Goal: Task Accomplishment & Management: Manage account settings

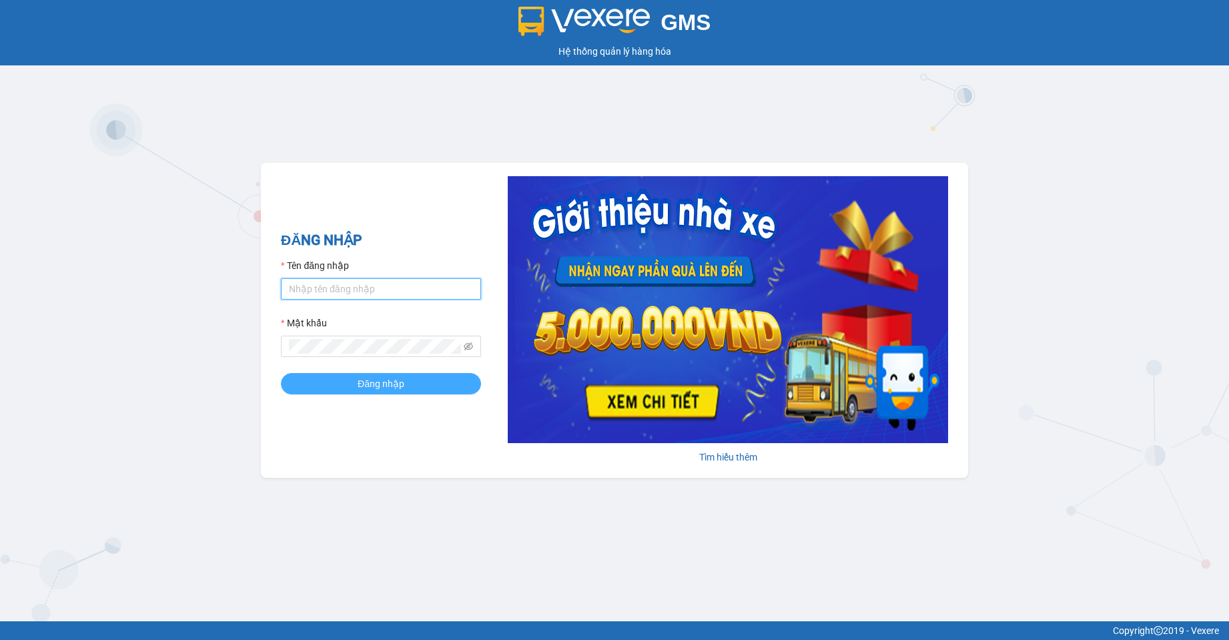
type input "ngan.duykhang"
click at [356, 380] on button "Đăng nhập" at bounding box center [381, 383] width 200 height 21
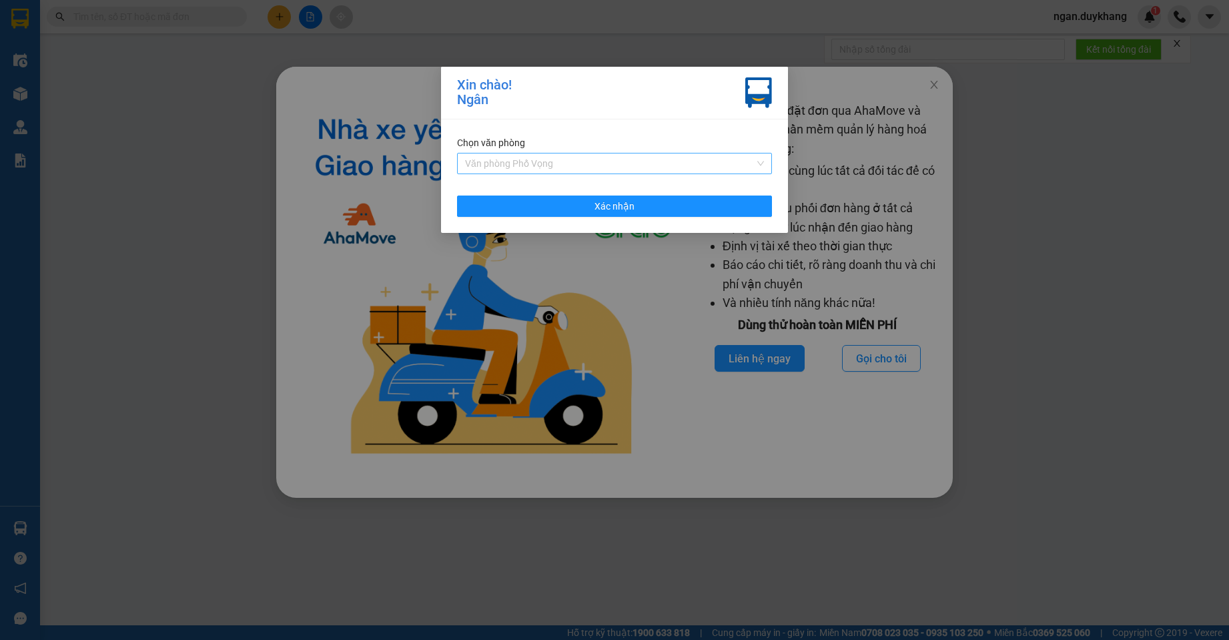
click at [612, 163] on span "Văn phòng Phố Vọng" at bounding box center [614, 163] width 299 height 20
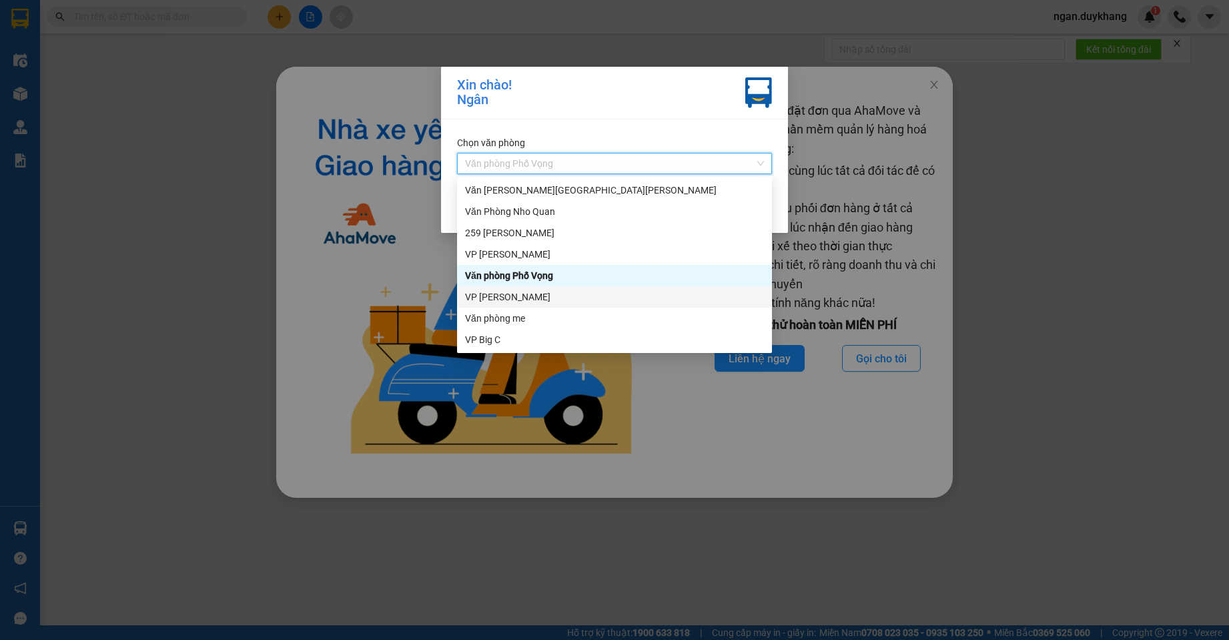
drag, startPoint x: 542, startPoint y: 292, endPoint x: 556, endPoint y: 293, distance: 14.1
click at [540, 294] on div "VP [PERSON_NAME]" at bounding box center [614, 296] width 299 height 15
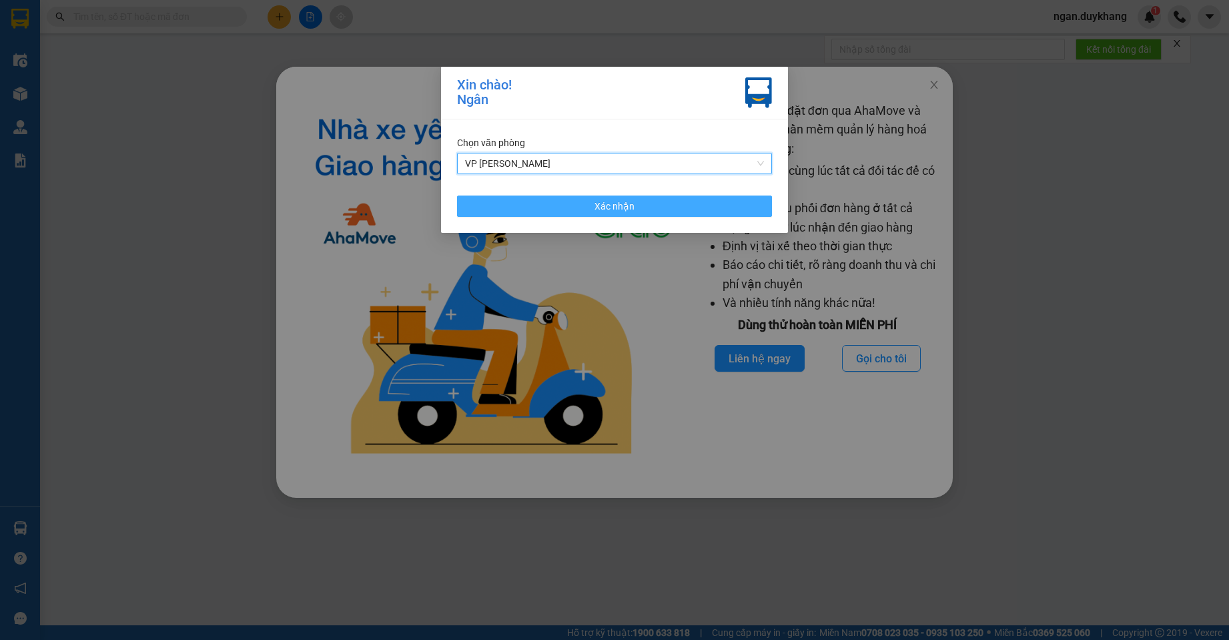
drag, startPoint x: 714, startPoint y: 209, endPoint x: 764, endPoint y: 257, distance: 69.3
click at [716, 209] on button "Xác nhận" at bounding box center [614, 205] width 315 height 21
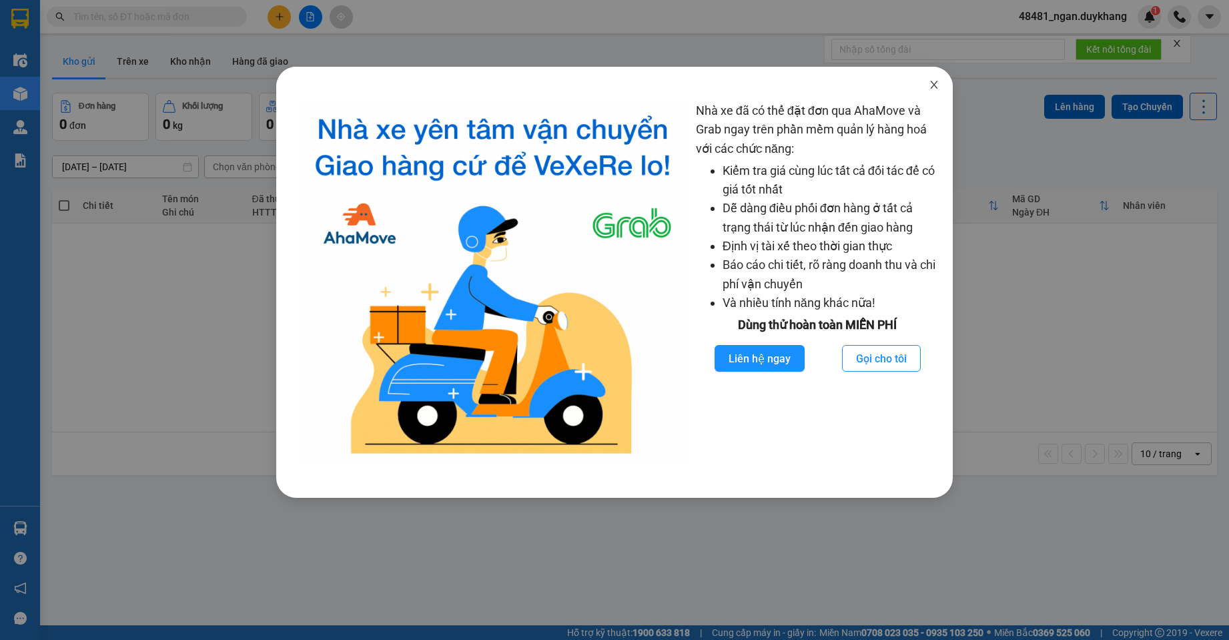
click at [934, 90] on icon "close" at bounding box center [934, 84] width 11 height 11
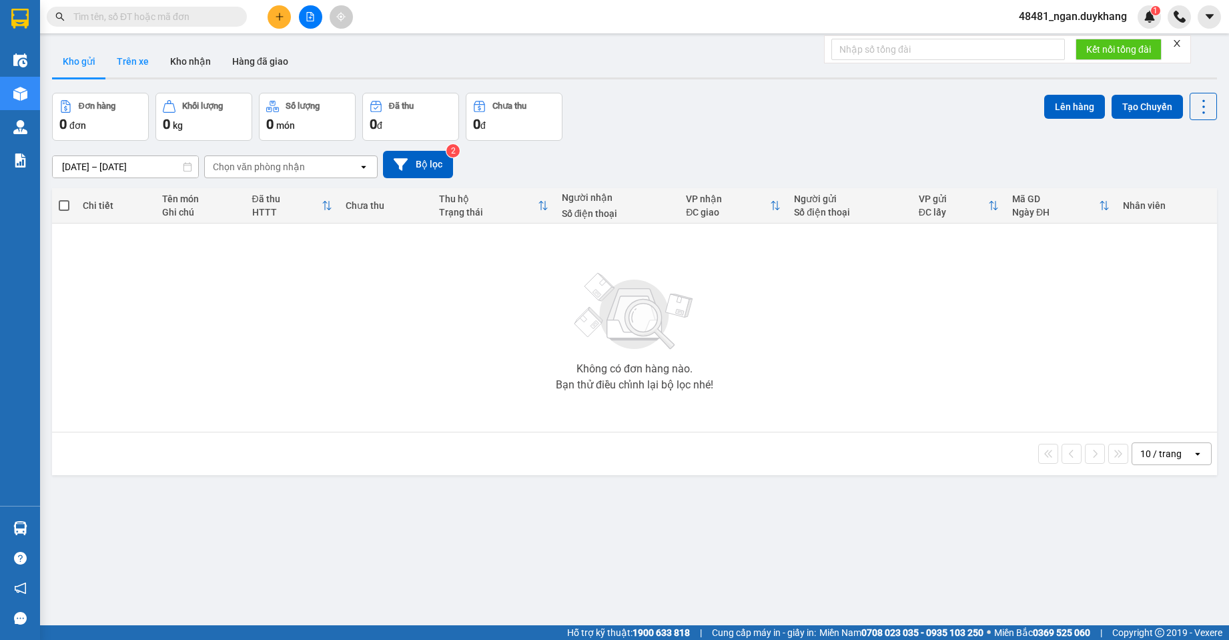
click at [125, 61] on button "Trên xe" at bounding box center [132, 61] width 53 height 32
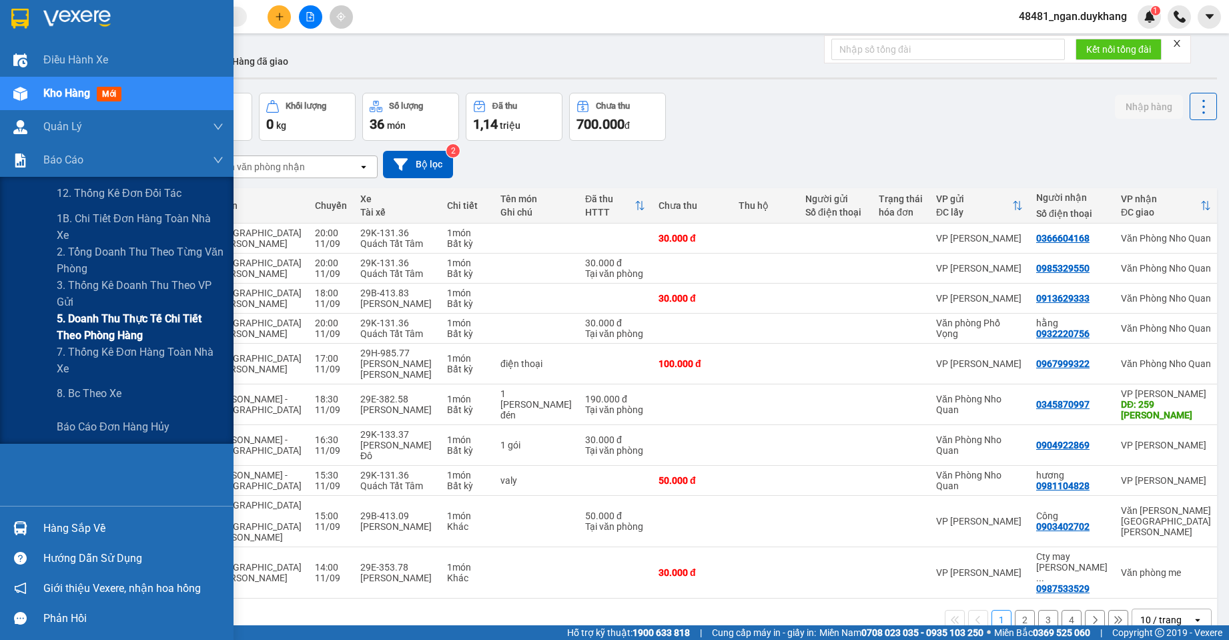
click at [72, 326] on span "5. Doanh thu thực tế chi tiết theo phòng hàng" at bounding box center [140, 326] width 167 height 33
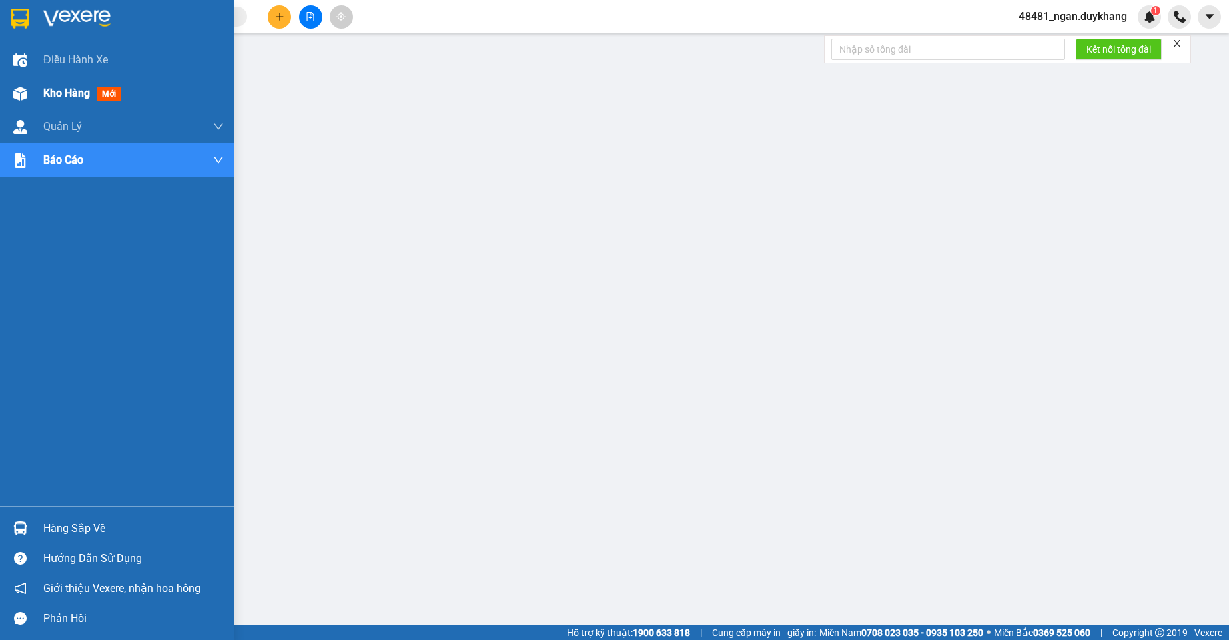
click at [20, 87] on img at bounding box center [20, 94] width 14 height 14
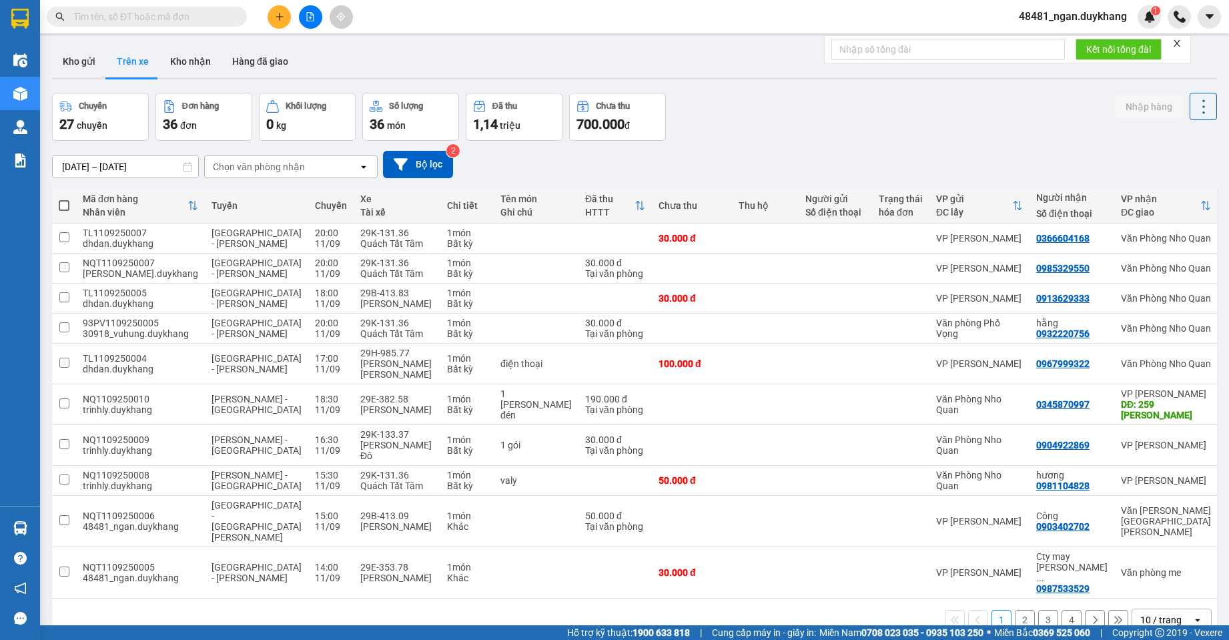
click at [131, 171] on input "[DATE] – [DATE]" at bounding box center [125, 166] width 145 height 21
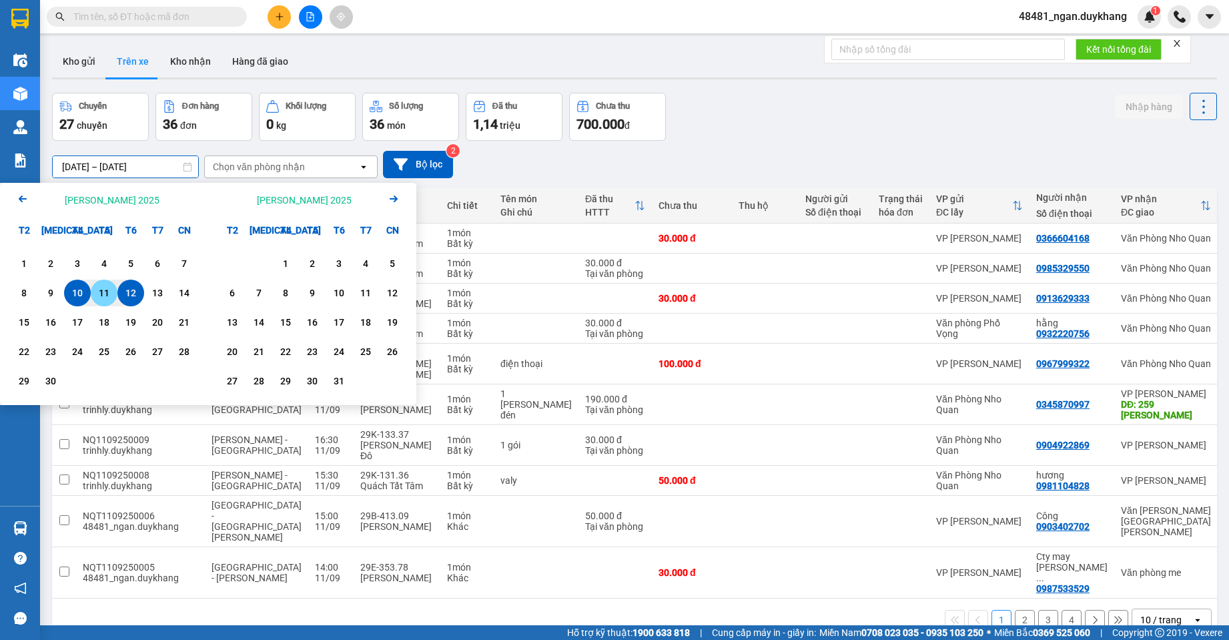
click at [103, 282] on div "11" at bounding box center [104, 292] width 27 height 27
type input "[DATE] – [DATE]"
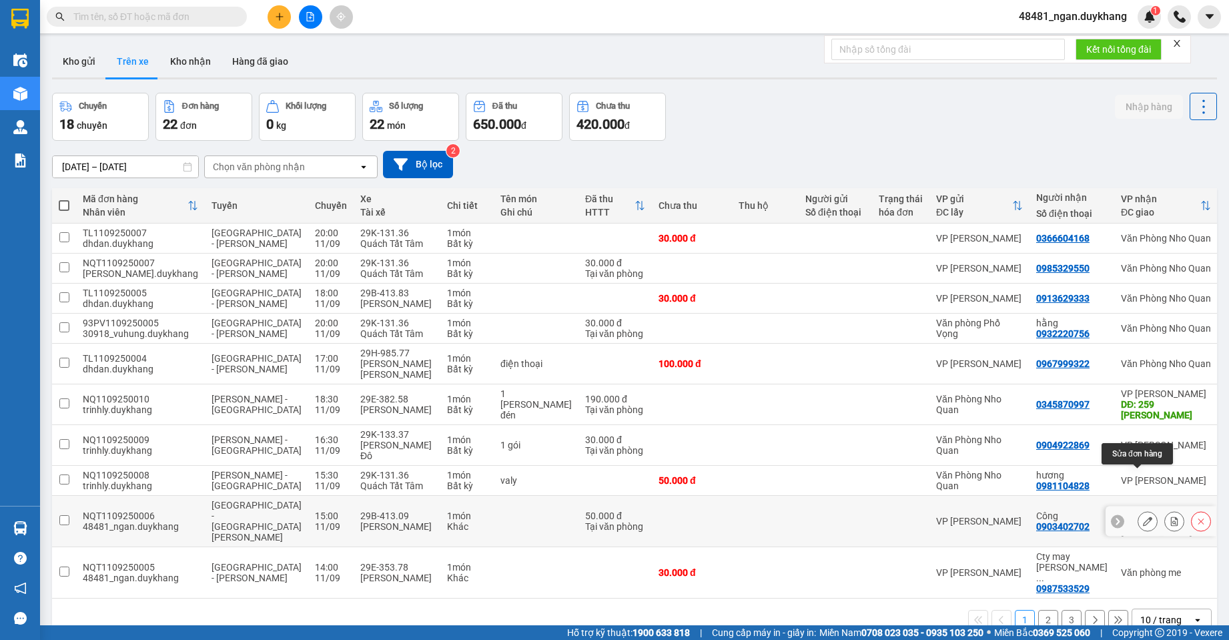
click at [1143, 516] on icon at bounding box center [1147, 520] width 9 height 9
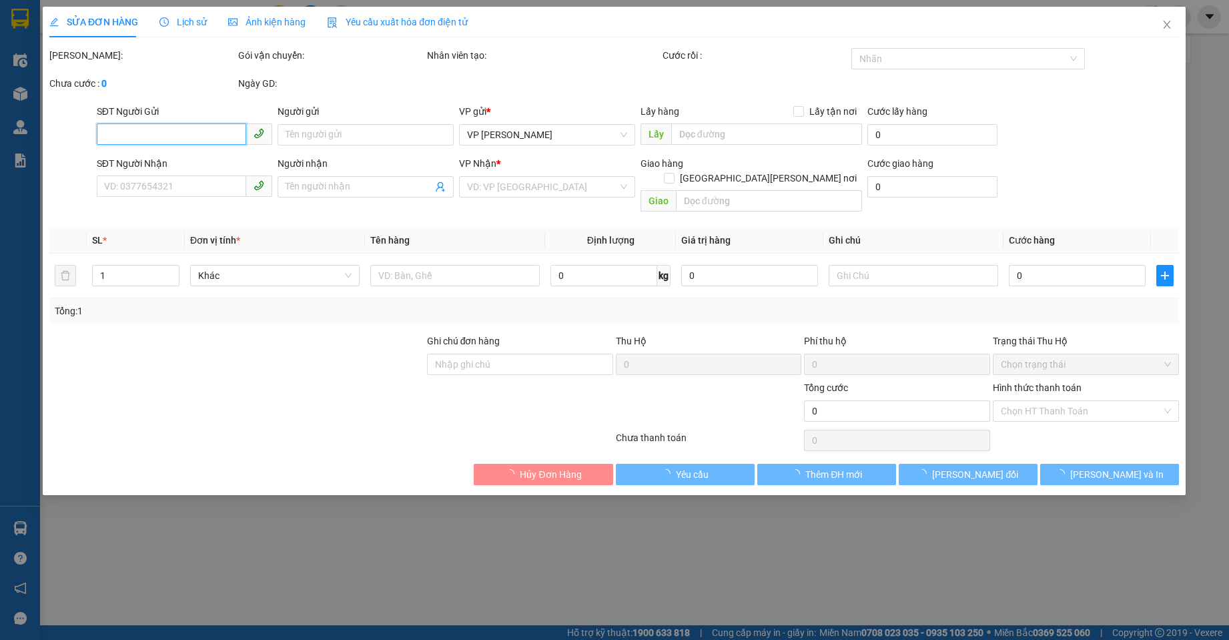
type input "0903402702"
type input "Công"
type input "50.000"
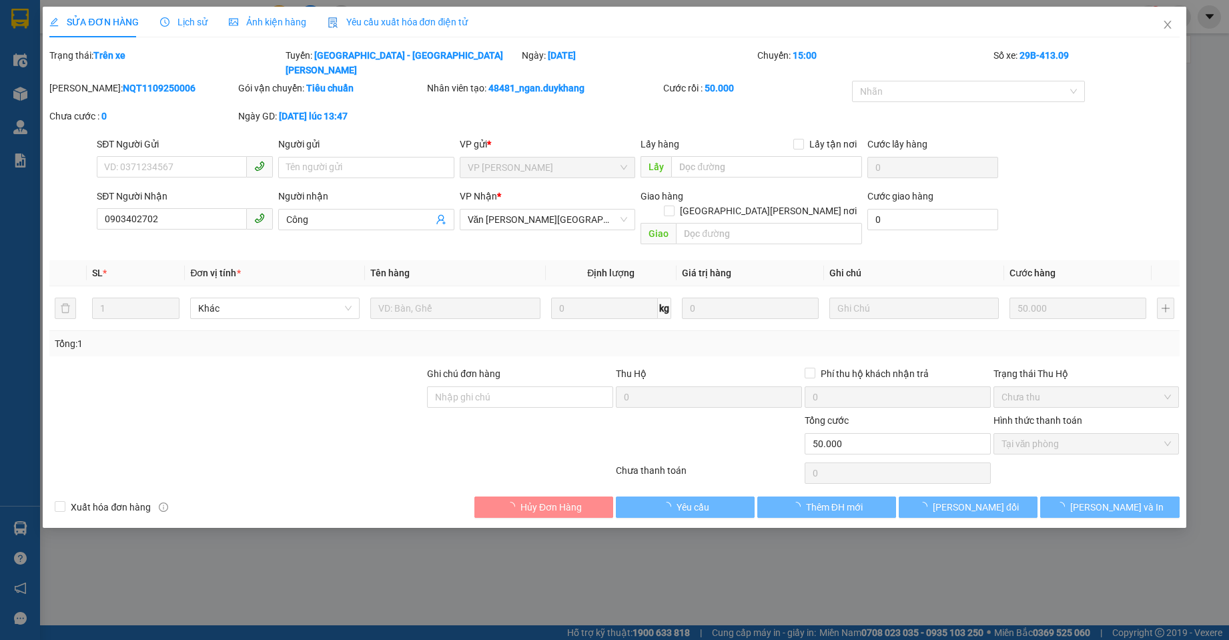
click at [179, 27] on span "Lịch sử" at bounding box center [183, 22] width 47 height 11
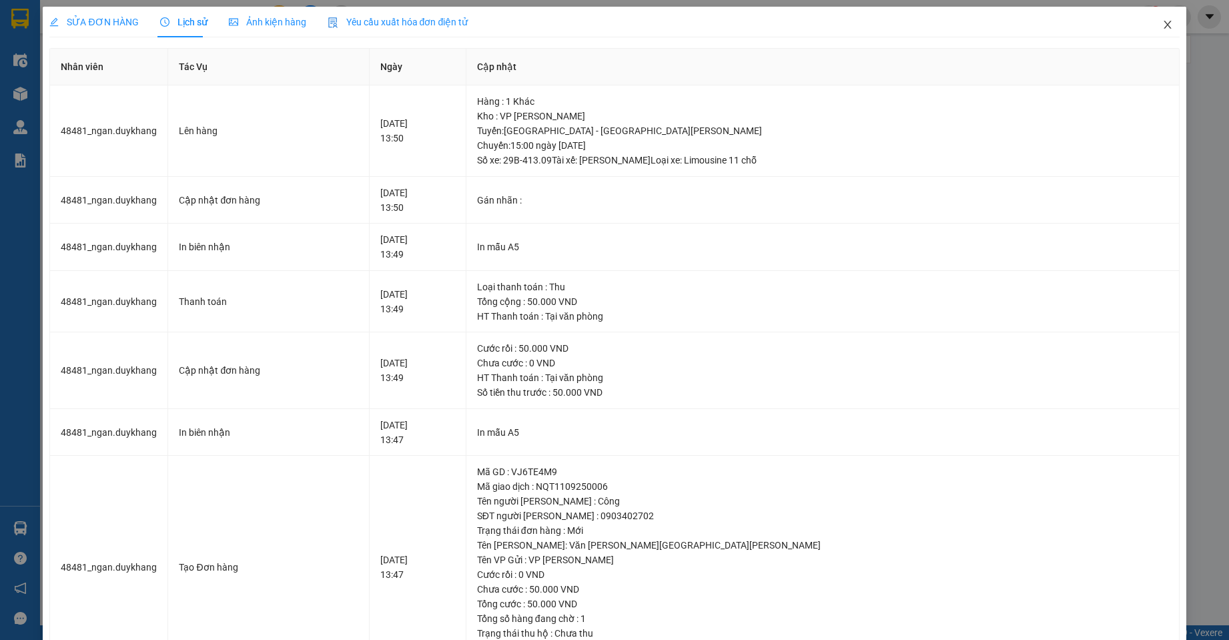
click at [1162, 25] on icon "close" at bounding box center [1167, 24] width 11 height 11
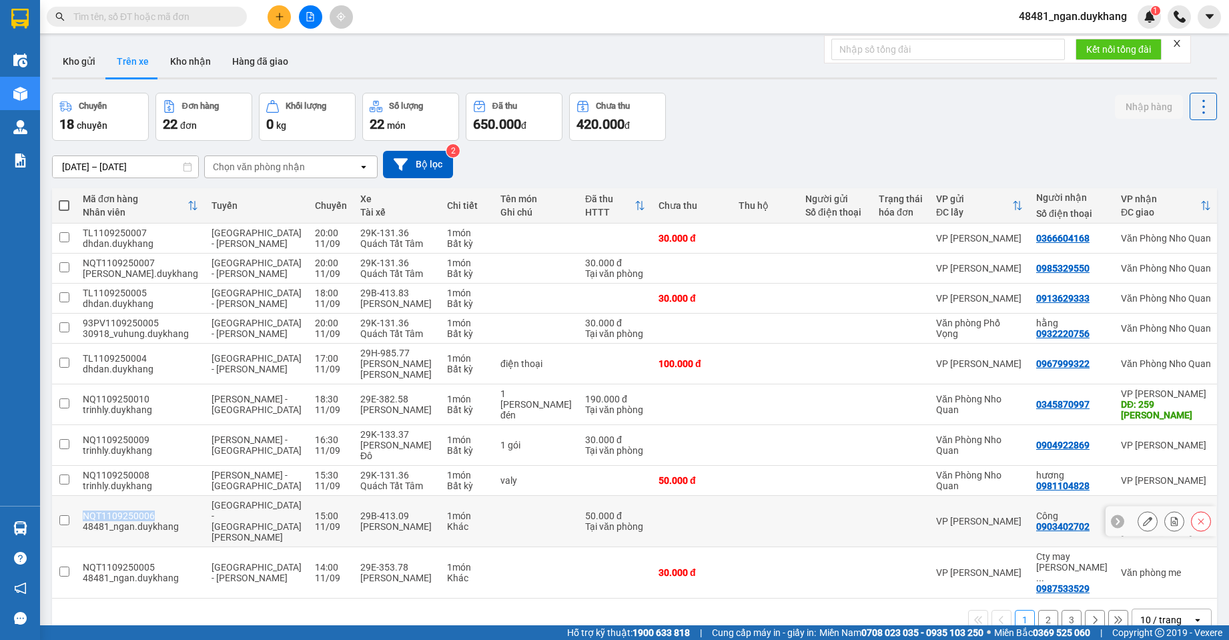
drag, startPoint x: 155, startPoint y: 474, endPoint x: 85, endPoint y: 472, distance: 70.7
click at [85, 510] on div "NQT1109250006" at bounding box center [140, 515] width 115 height 11
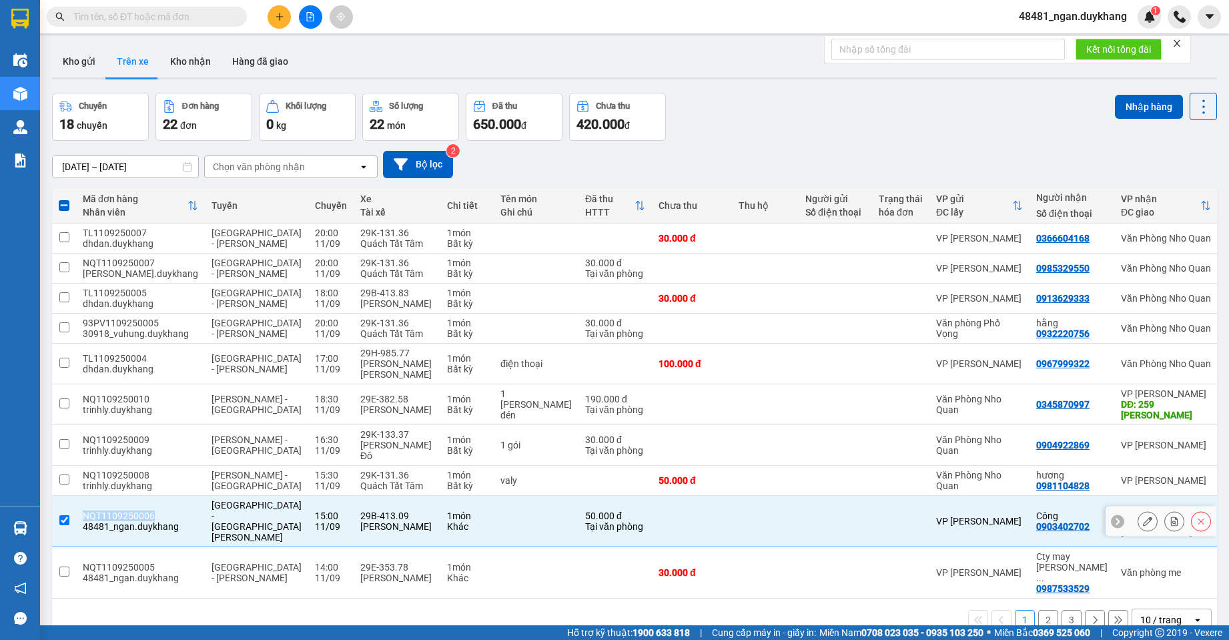
copy div "NQT1109250006"
click at [652, 496] on td at bounding box center [692, 521] width 80 height 51
checkbox input "false"
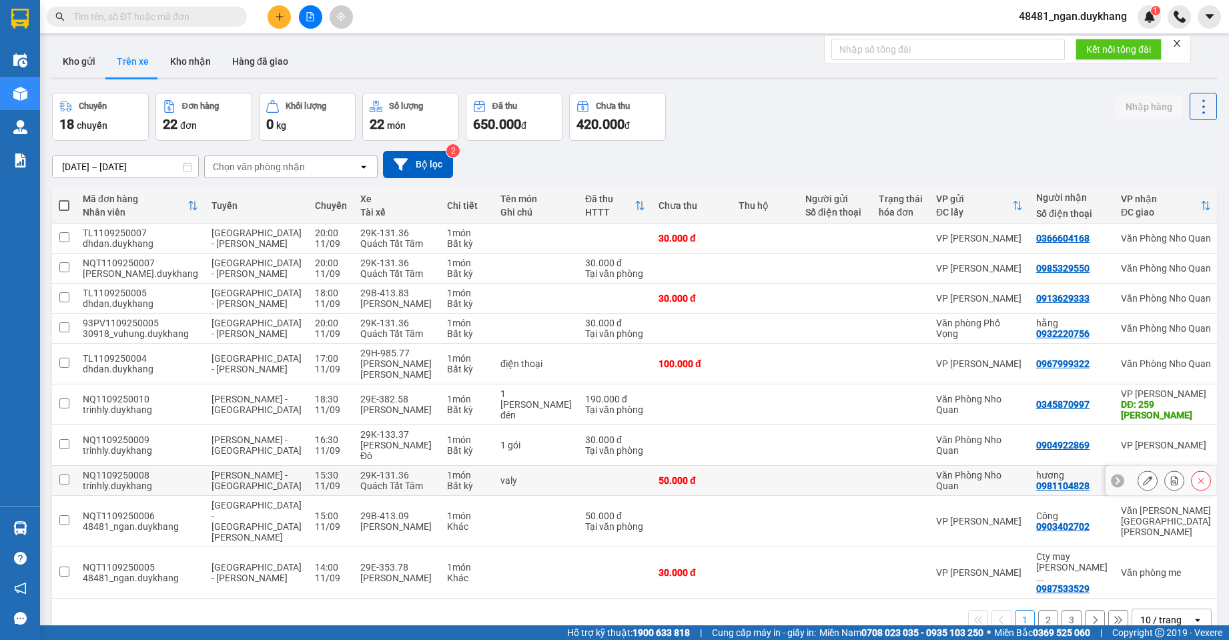
click at [1138, 469] on button at bounding box center [1147, 480] width 19 height 23
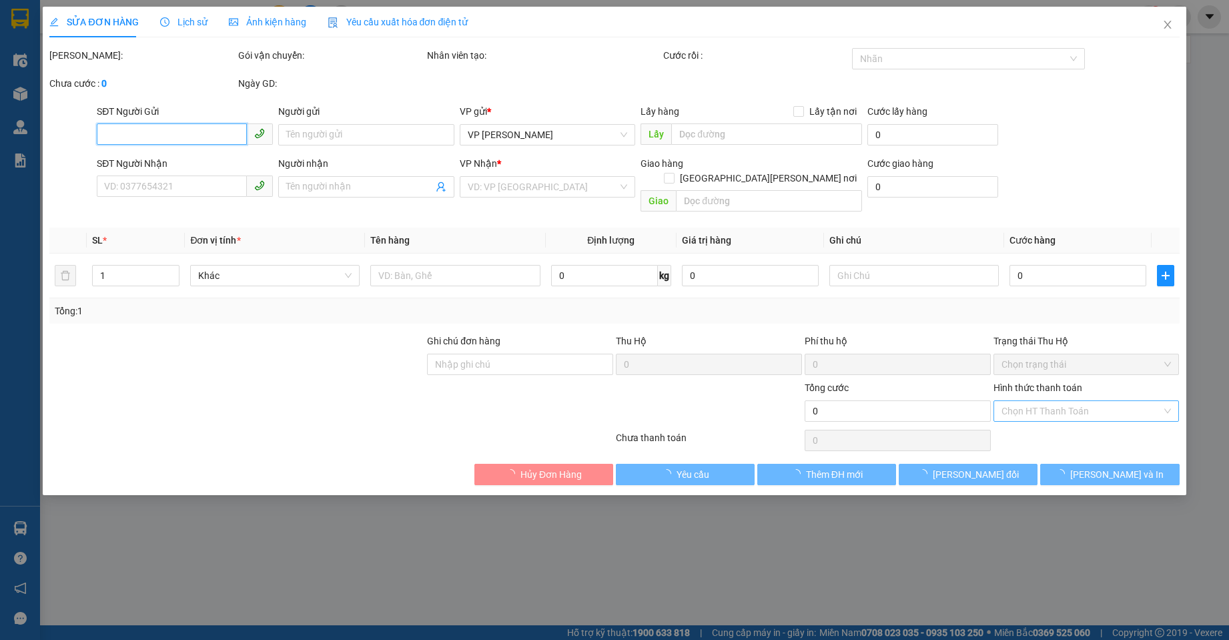
type input "0981104828"
type input "hương"
type input "50.000"
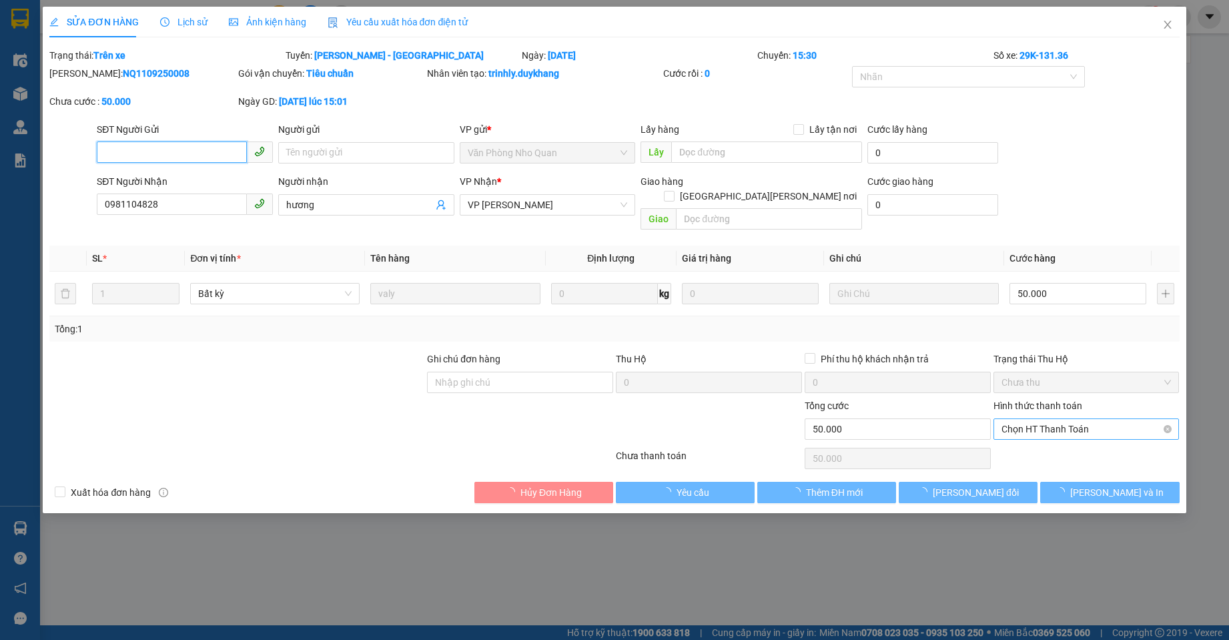
drag, startPoint x: 1071, startPoint y: 408, endPoint x: 1066, endPoint y: 422, distance: 15.4
click at [1069, 419] on span "Chọn HT Thanh Toán" at bounding box center [1086, 429] width 170 height 20
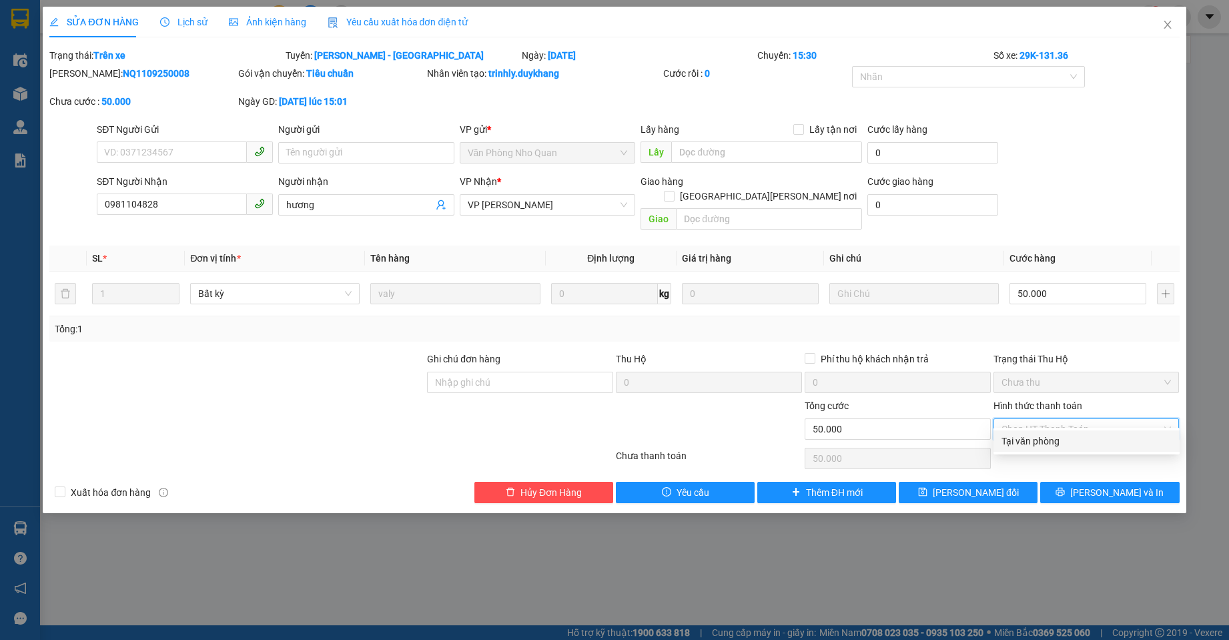
drag, startPoint x: 1059, startPoint y: 439, endPoint x: 1037, endPoint y: 451, distance: 25.1
click at [1058, 439] on div "Tại văn phòng" at bounding box center [1086, 441] width 170 height 15
type input "0"
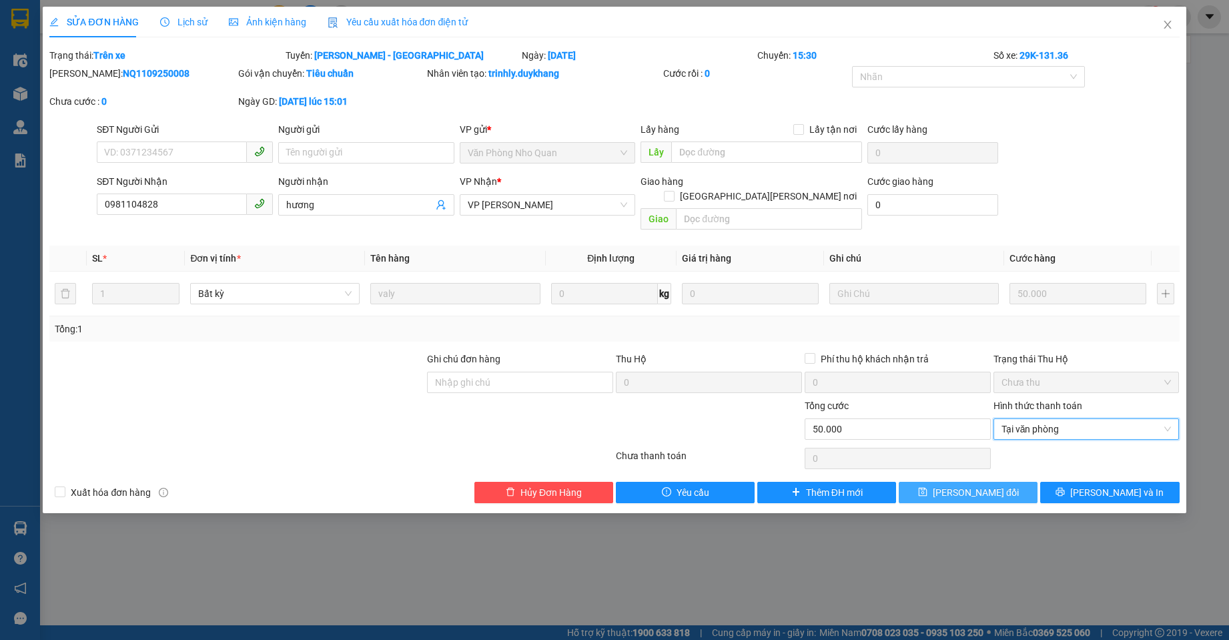
click at [974, 485] on span "[PERSON_NAME] đổi" at bounding box center [976, 492] width 86 height 15
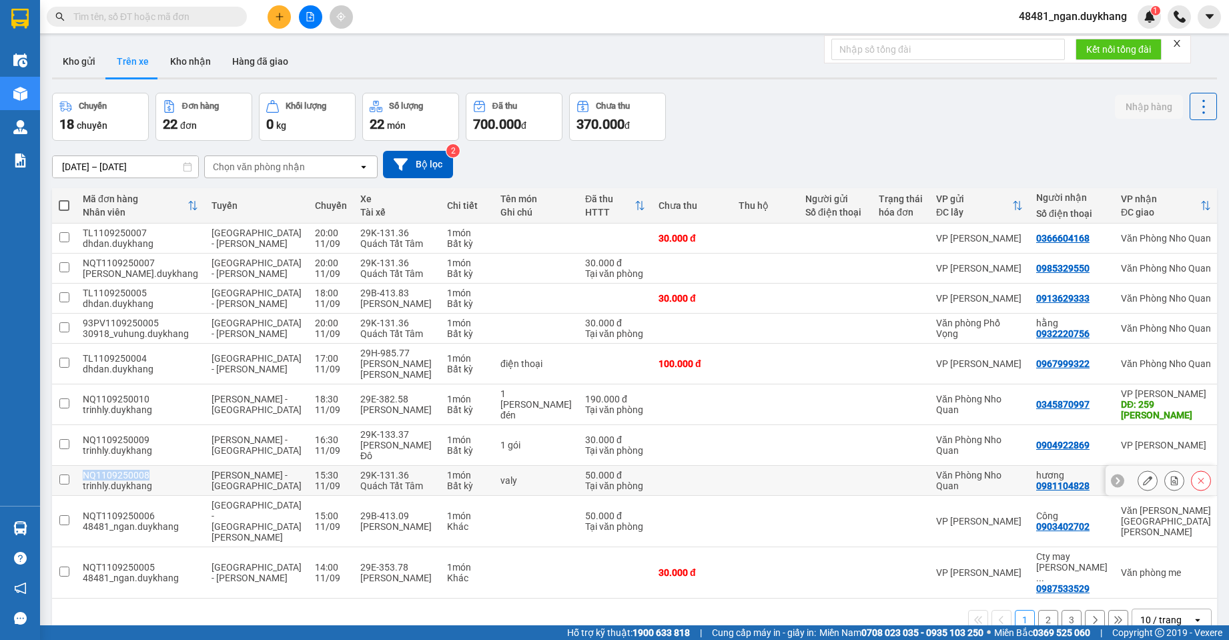
drag, startPoint x: 111, startPoint y: 446, endPoint x: 82, endPoint y: 446, distance: 28.7
click at [82, 466] on td "NQ1109250008 trinhly.duykhang" at bounding box center [140, 481] width 129 height 30
checkbox input "true"
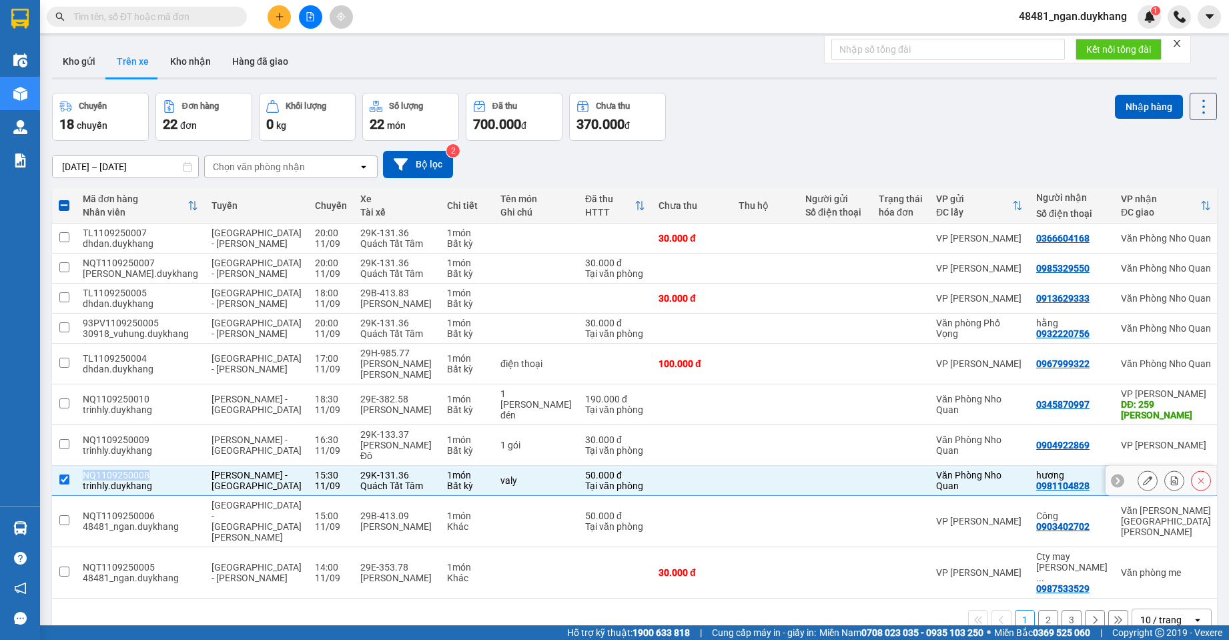
copy div "NQ1109250008"
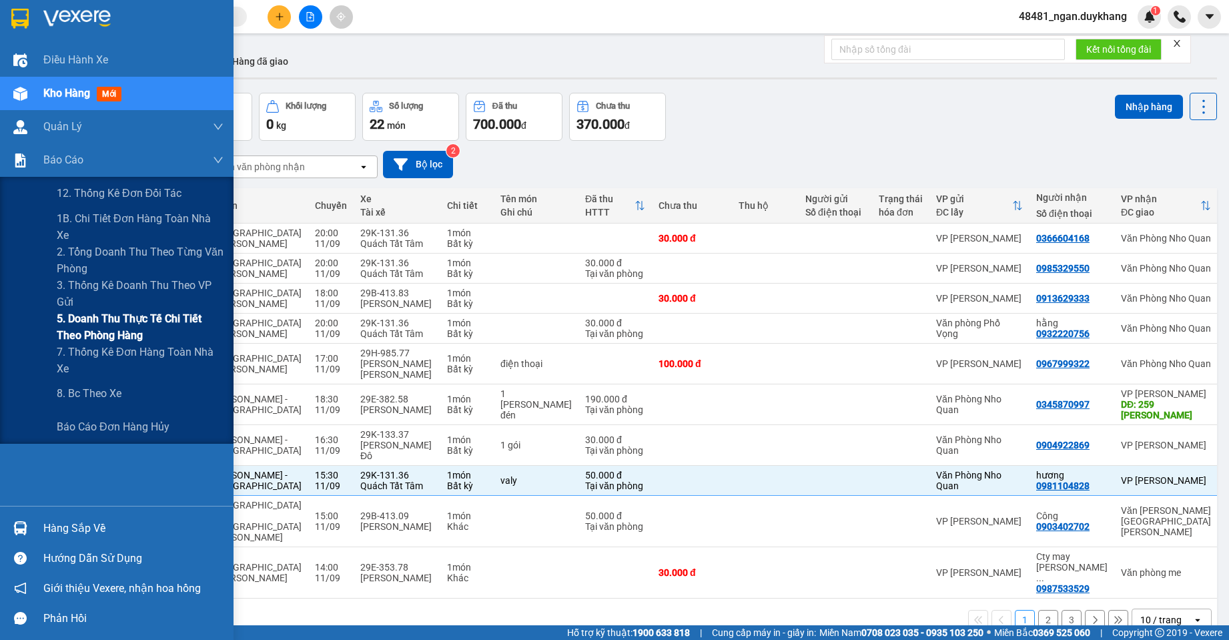
drag, startPoint x: 89, startPoint y: 296, endPoint x: 89, endPoint y: 318, distance: 21.3
click at [89, 318] on div "12. Thống kê đơn đối tác 1B. [PERSON_NAME] đơn hàng toàn nhà xe 2. [PERSON_NAME…" at bounding box center [116, 310] width 233 height 267
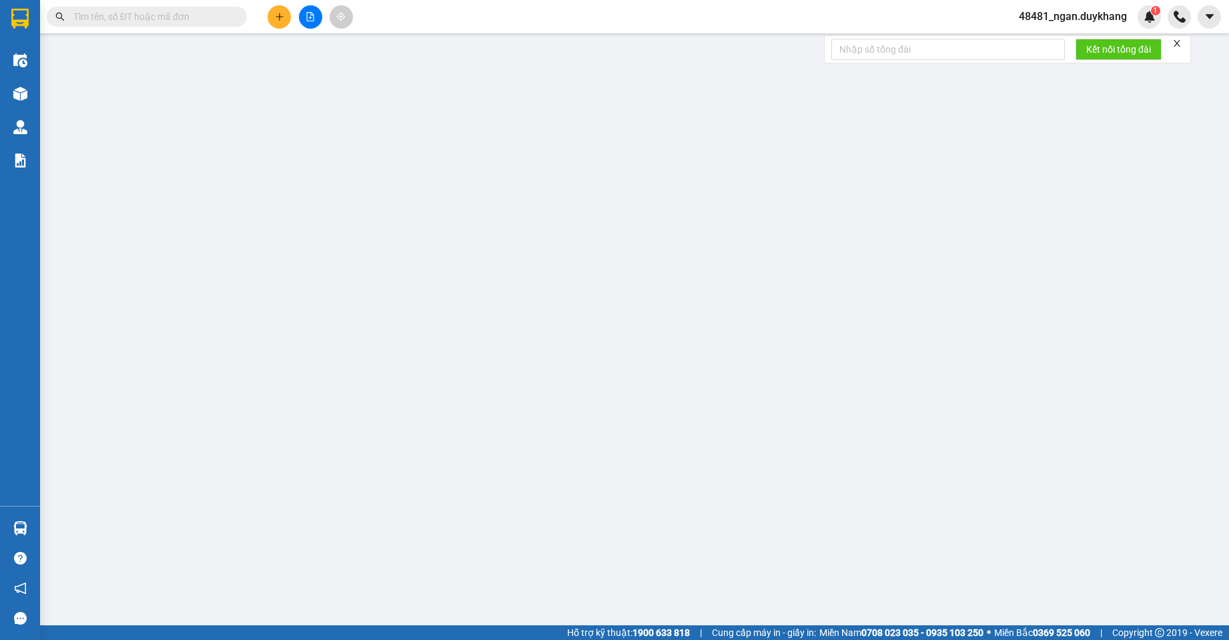
click at [159, 12] on input "text" at bounding box center [151, 16] width 157 height 15
paste input "NQT1109250004"
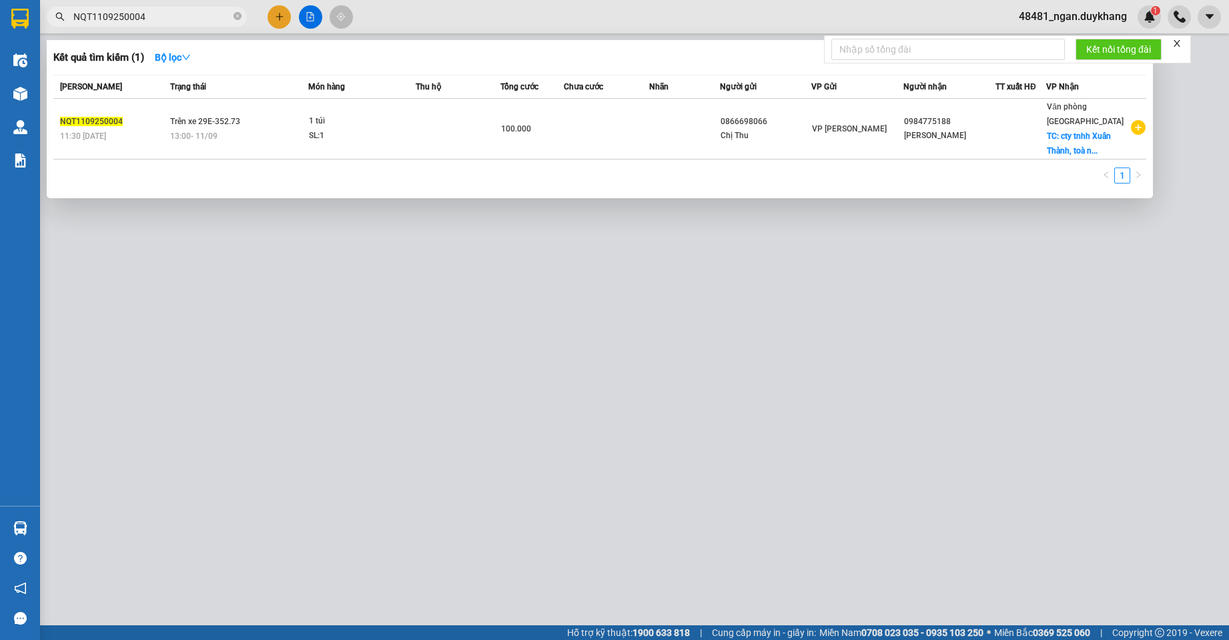
type input "NQT1109250004"
click at [308, 207] on div at bounding box center [614, 320] width 1229 height 640
drag, startPoint x: 308, startPoint y: 207, endPoint x: 186, endPoint y: 23, distance: 220.9
click at [186, 23] on input "NQT1109250004" at bounding box center [151, 16] width 157 height 15
paste input "text"
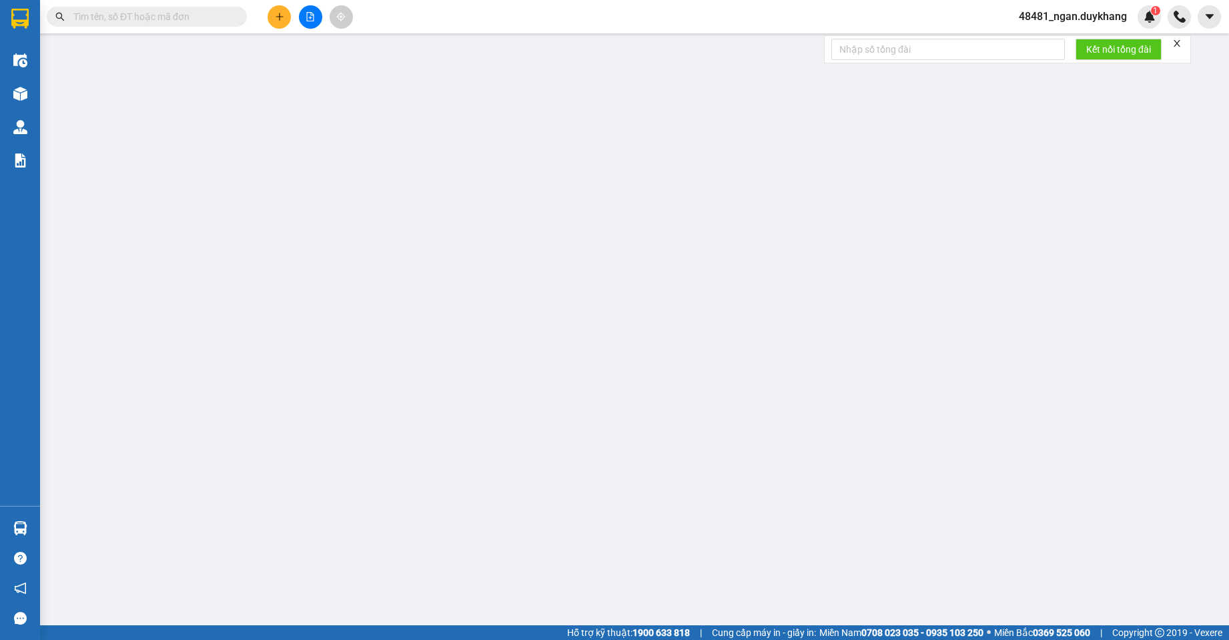
paste input "text"
click at [149, 10] on input "text" at bounding box center [151, 16] width 157 height 15
paste input "NQT1109250003"
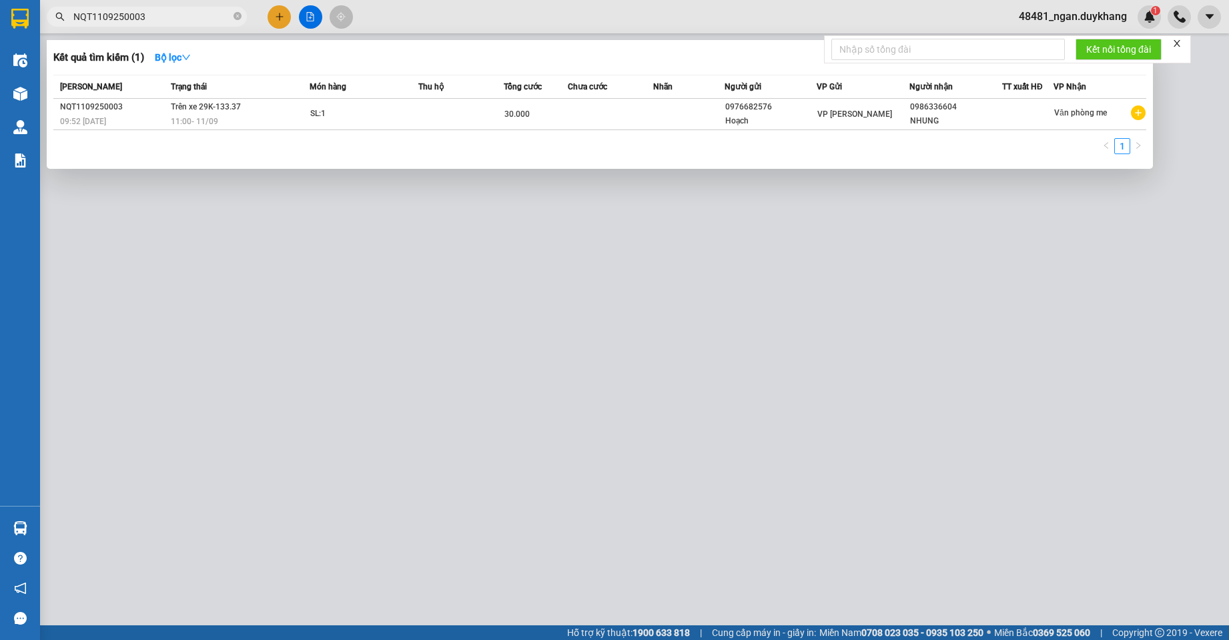
type input "NQT1109250003"
click at [239, 16] on icon "close-circle" at bounding box center [237, 16] width 8 height 8
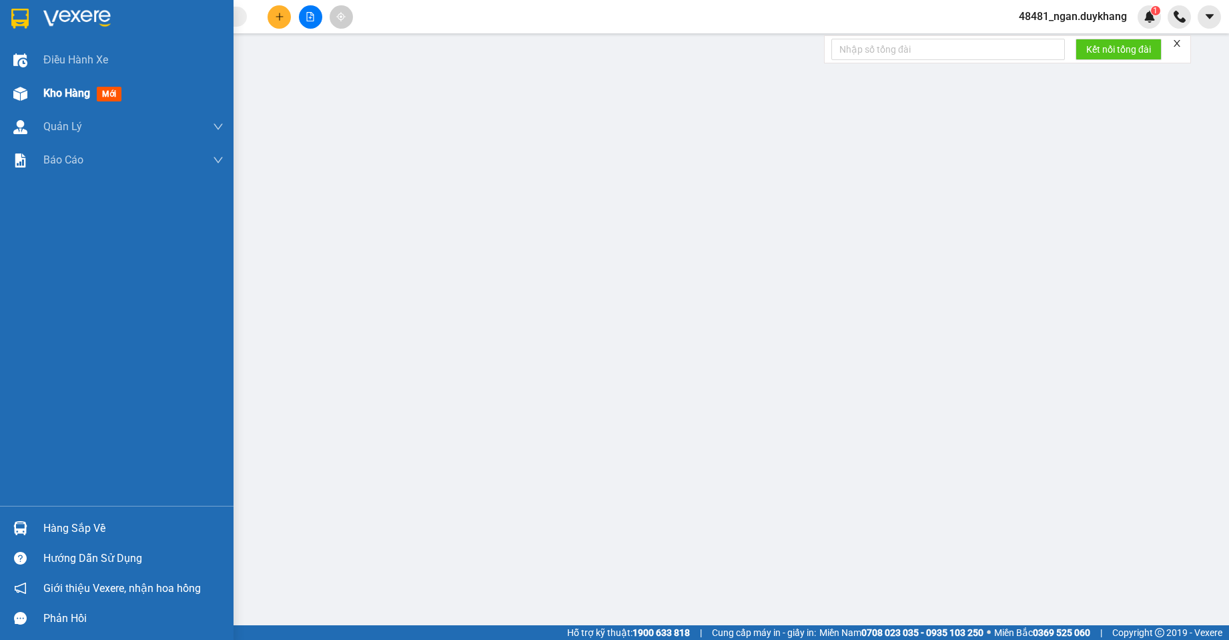
click at [45, 92] on span "Kho hàng" at bounding box center [66, 93] width 47 height 13
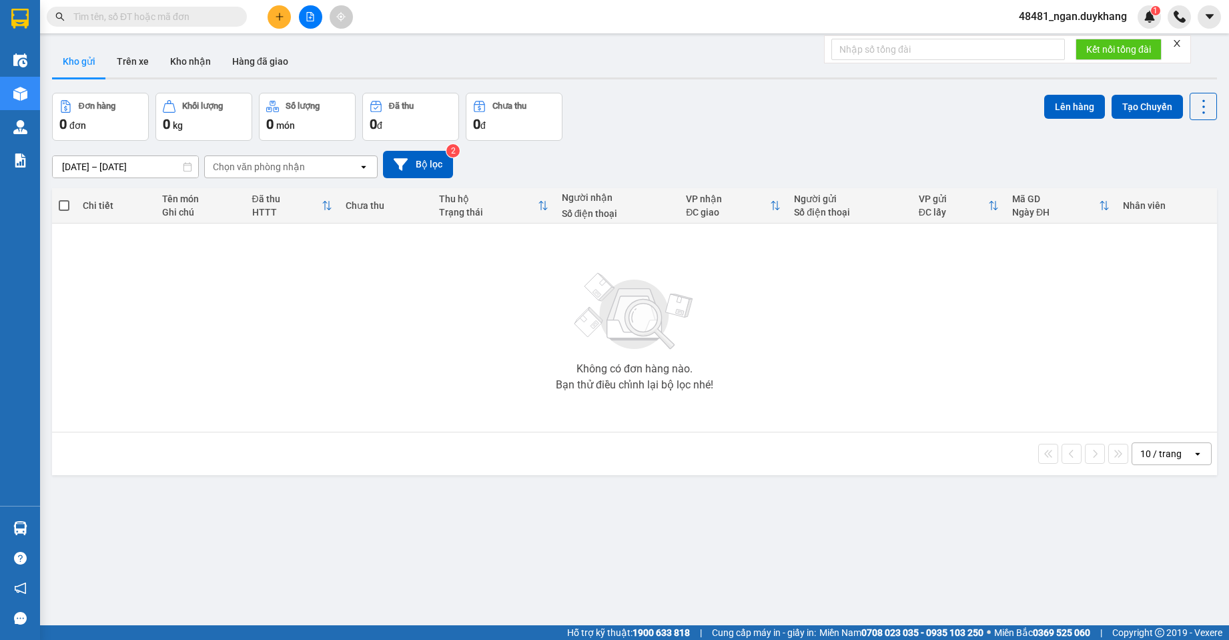
click at [1179, 41] on icon "close" at bounding box center [1176, 43] width 9 height 9
click at [127, 66] on button "Trên xe" at bounding box center [132, 61] width 53 height 32
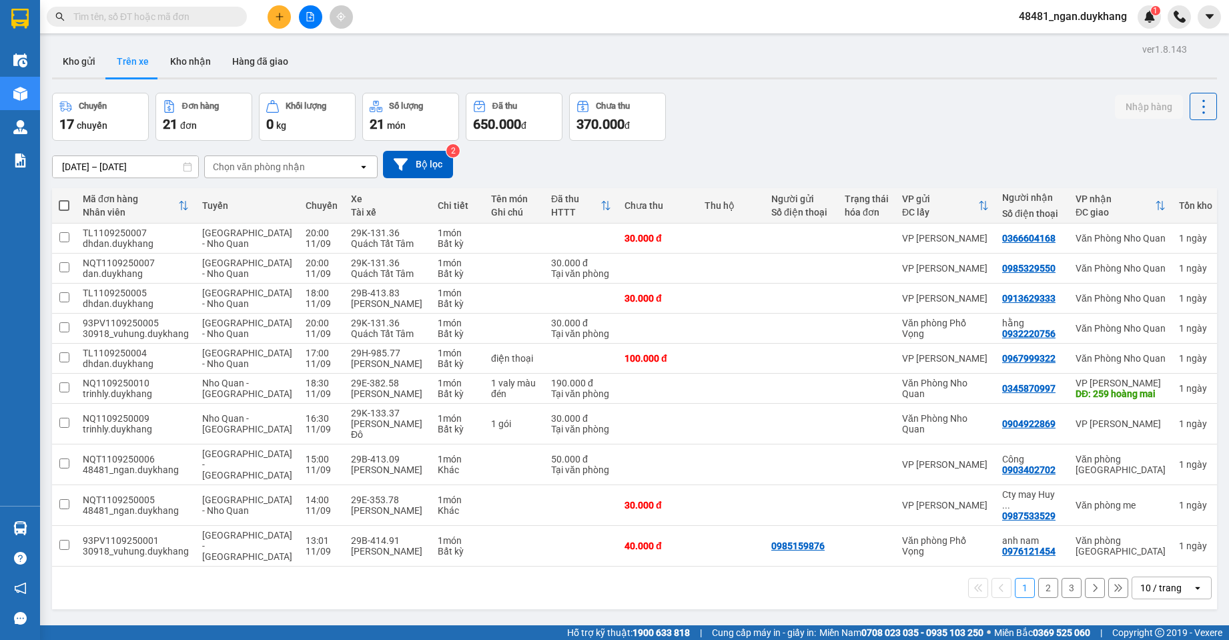
click at [815, 127] on div "Chuyến 17 chuyến Đơn hàng 21 đơn Khối lượng 0 kg Số lượng 21 món Đã thu 650.000…" at bounding box center [634, 117] width 1165 height 48
click at [122, 166] on input "[DATE] – [DATE]" at bounding box center [125, 166] width 145 height 21
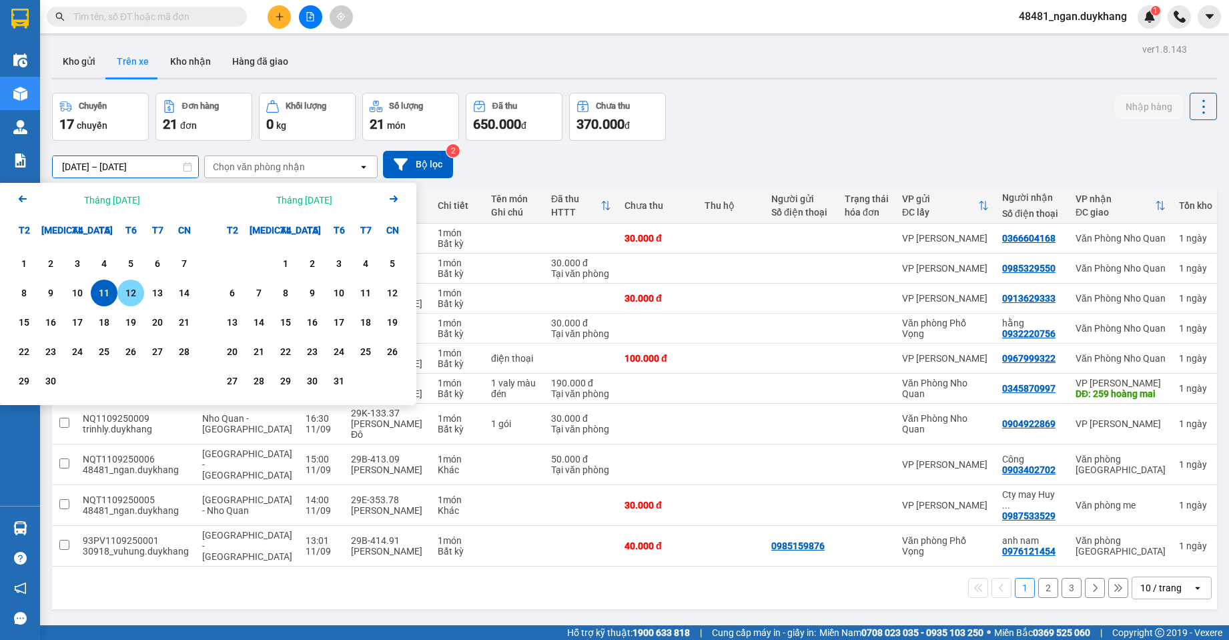
click at [131, 292] on div "12" at bounding box center [130, 293] width 19 height 16
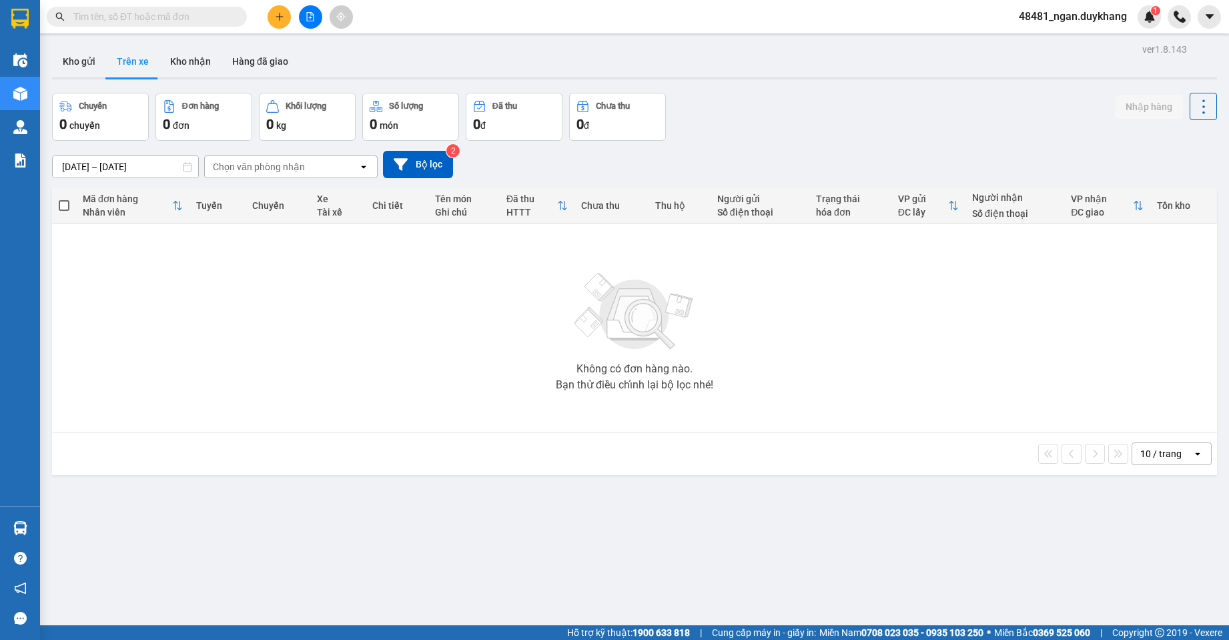
click at [121, 58] on button "Trên xe" at bounding box center [132, 61] width 53 height 32
click at [98, 171] on input "12/09/2025 – 12/09/2025" at bounding box center [125, 166] width 145 height 21
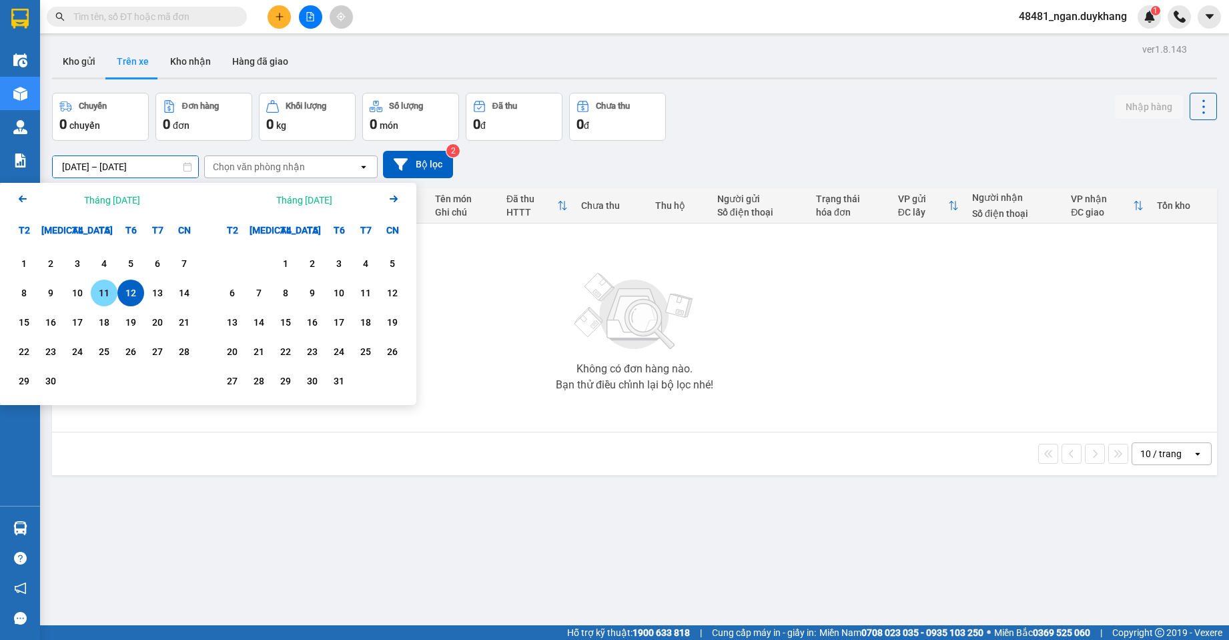
click at [106, 295] on div "11" at bounding box center [104, 293] width 19 height 16
type input "[DATE] – [DATE]"
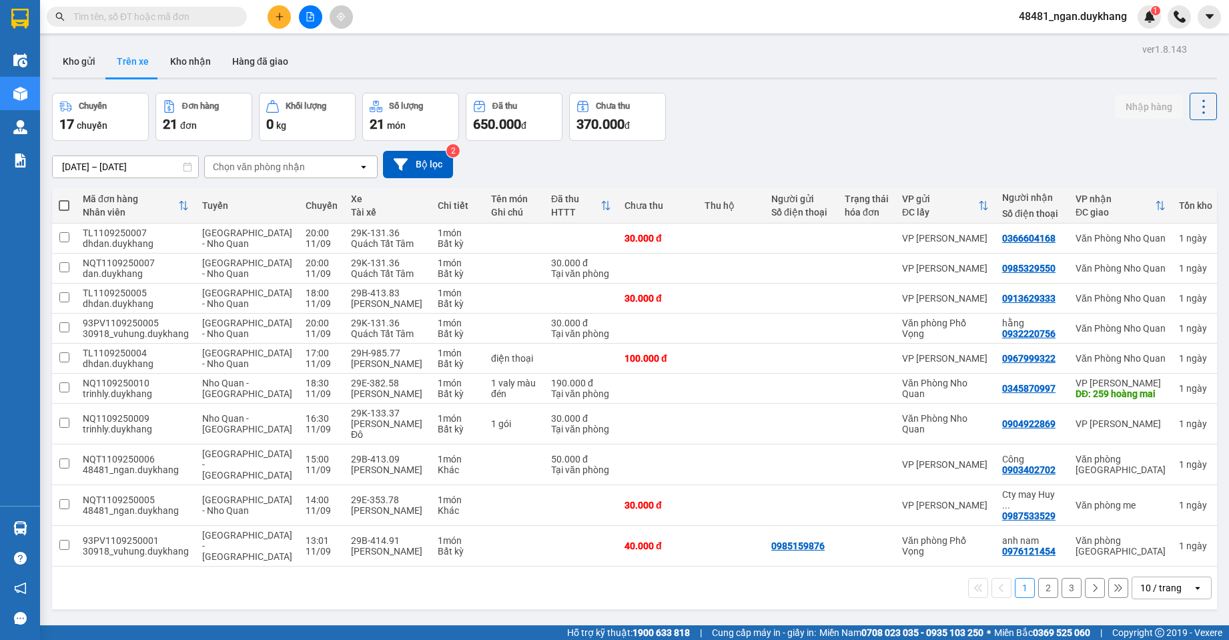
click at [862, 130] on div "Chuyến 17 chuyến Đơn hàng 21 đơn Khối lượng 0 kg Số lượng 21 món Đã thu 650.000…" at bounding box center [634, 117] width 1165 height 48
click at [1157, 581] on div "10 / trang" at bounding box center [1160, 587] width 41 height 13
click at [1151, 518] on span "100 / trang" at bounding box center [1156, 515] width 48 height 13
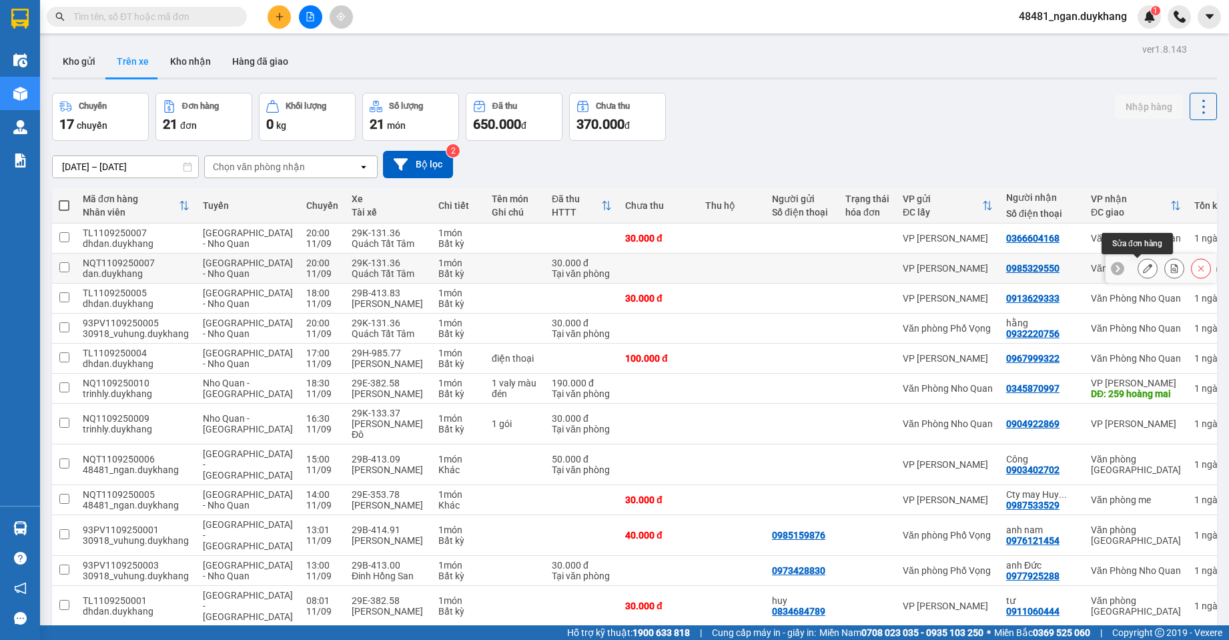
click at [1145, 268] on button at bounding box center [1147, 268] width 19 height 23
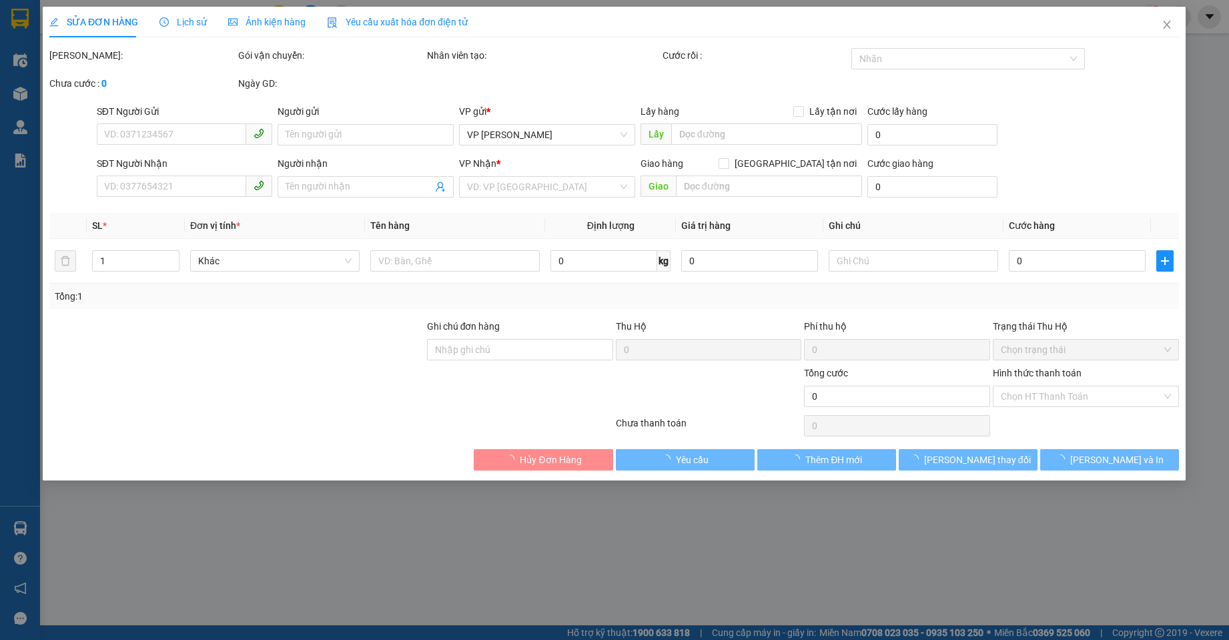
type input "0985329550"
type input "30.000"
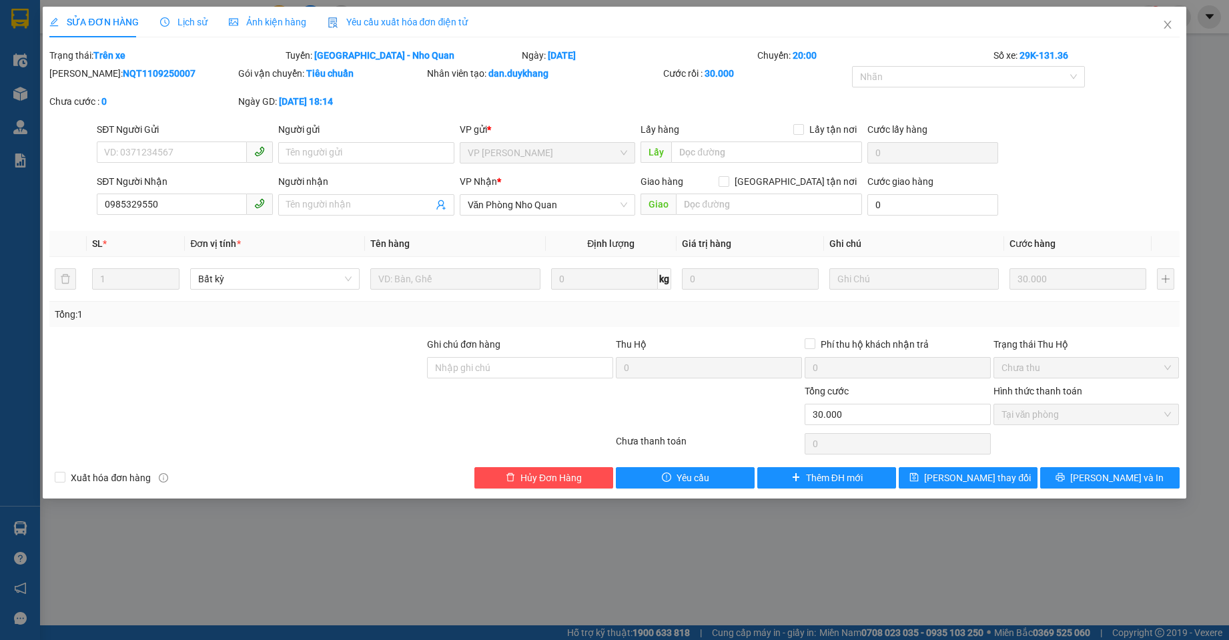
click at [171, 25] on span "Lịch sử" at bounding box center [183, 22] width 47 height 11
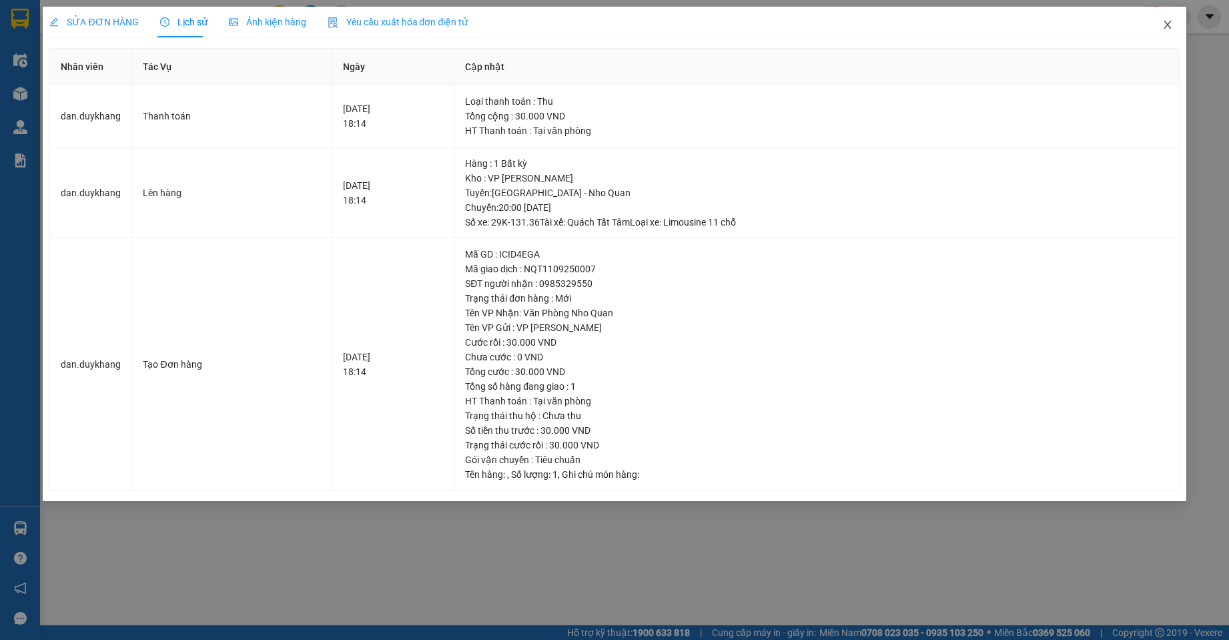
click at [1165, 22] on icon "close" at bounding box center [1166, 25] width 7 height 8
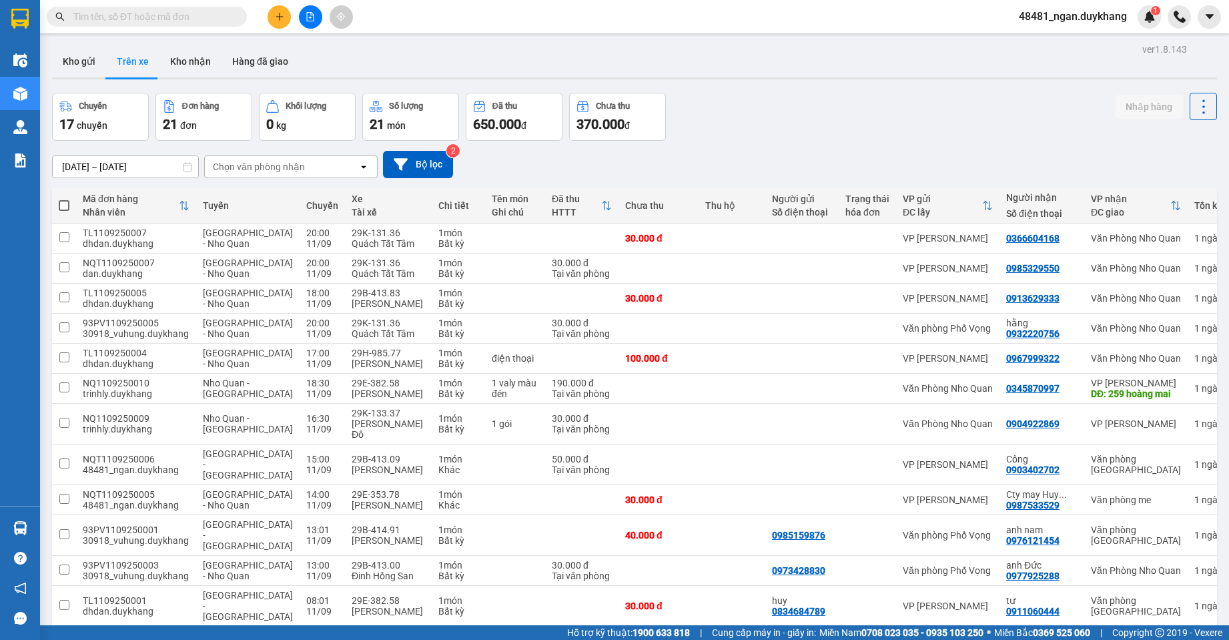
click at [787, 146] on div "11/09/2025 – 11/09/2025 Press the down arrow key to interact with the calendar …" at bounding box center [634, 164] width 1165 height 47
